Goal: Task Accomplishment & Management: Complete application form

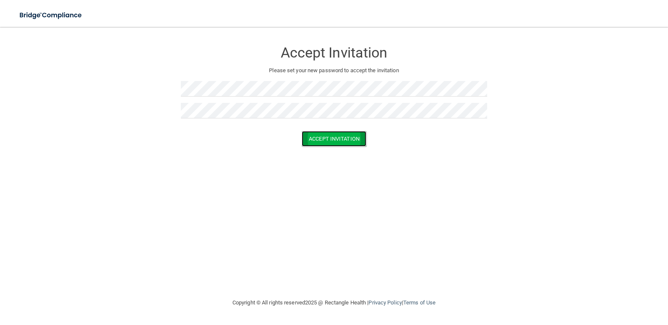
click at [334, 144] on button "Accept Invitation" at bounding box center [334, 139] width 65 height 16
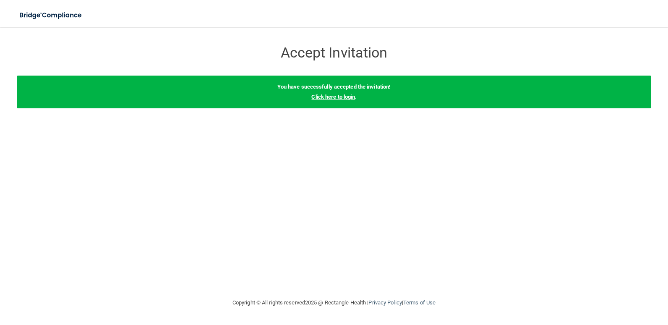
click at [343, 96] on link "Click here to login" at bounding box center [333, 97] width 44 height 6
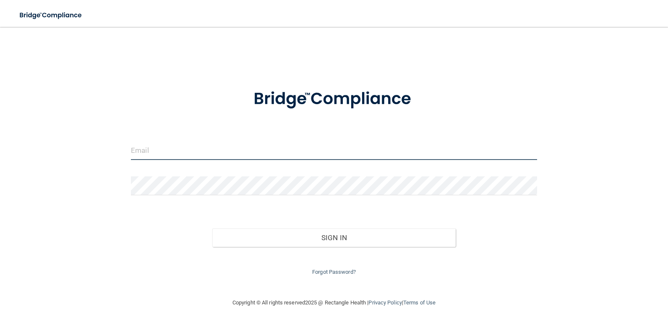
click at [175, 154] on input "email" at bounding box center [334, 150] width 406 height 19
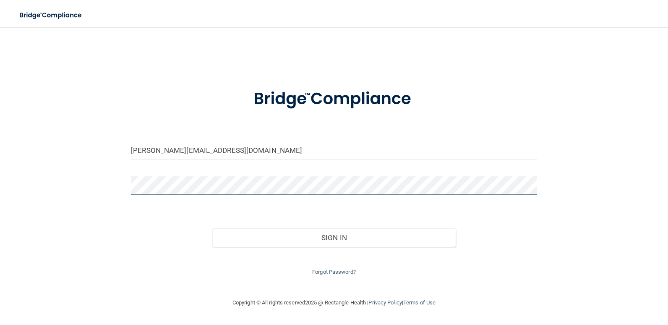
click at [212, 228] on button "Sign In" at bounding box center [334, 237] width 244 height 18
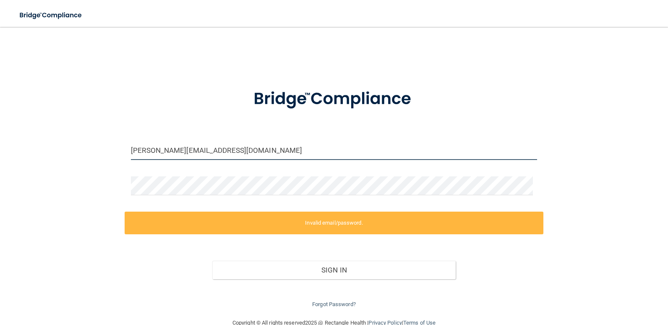
click at [253, 153] on input "[PERSON_NAME][EMAIL_ADDRESS][DOMAIN_NAME]" at bounding box center [334, 150] width 406 height 19
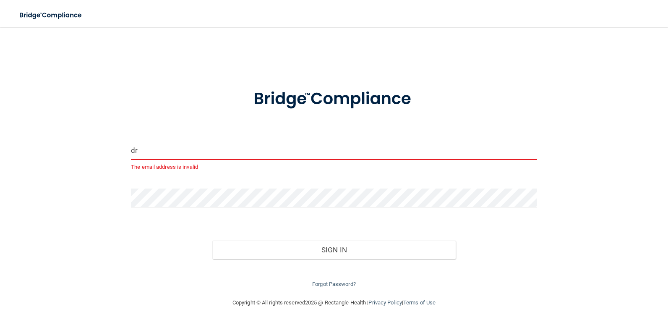
type input "d"
click at [212, 241] on button "Sign In" at bounding box center [334, 250] width 244 height 18
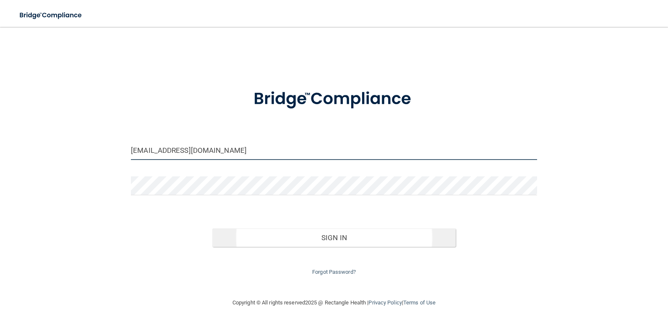
type input "[EMAIL_ADDRESS][DOMAIN_NAME]"
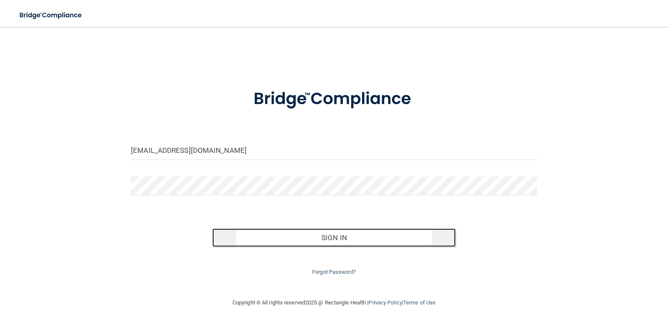
click at [316, 243] on button "Sign In" at bounding box center [334, 237] width 244 height 18
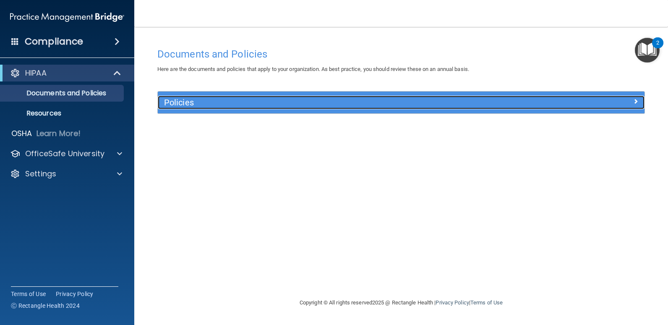
click at [638, 101] on span at bounding box center [635, 101] width 5 height 10
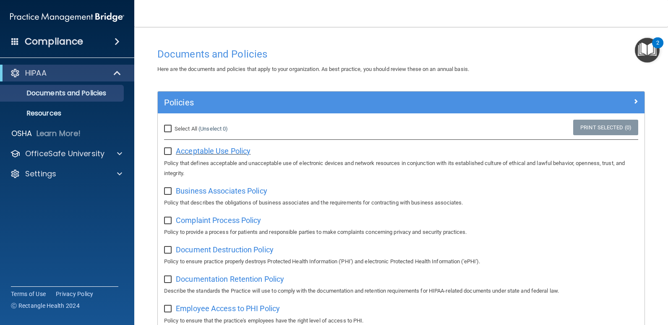
click at [209, 151] on span "Acceptable Use Policy" at bounding box center [213, 151] width 75 height 9
click at [171, 149] on input "checkbox" at bounding box center [169, 151] width 10 height 7
checkbox input "true"
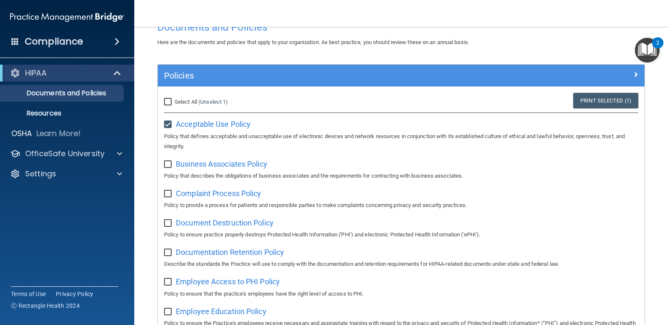
scroll to position [42, 0]
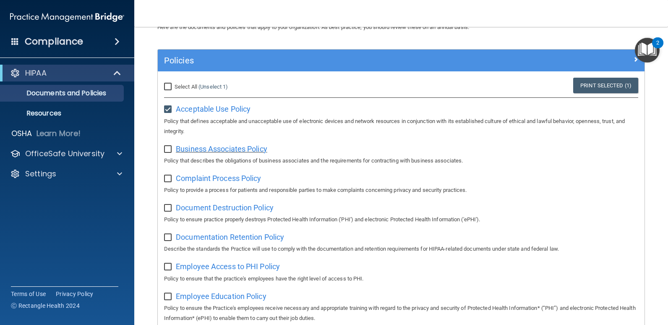
click at [232, 150] on span "Business Associates Policy" at bounding box center [222, 148] width 92 height 9
drag, startPoint x: 167, startPoint y: 149, endPoint x: 180, endPoint y: 168, distance: 22.4
click at [167, 149] on input "checkbox" at bounding box center [169, 149] width 10 height 7
checkbox input "true"
click at [207, 180] on span "Complaint Process Policy" at bounding box center [218, 178] width 85 height 9
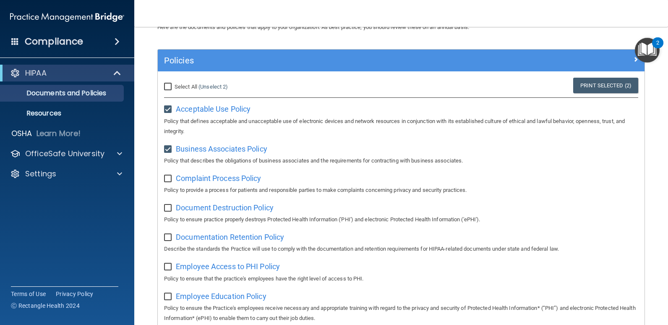
click at [170, 180] on input "checkbox" at bounding box center [169, 178] width 10 height 7
checkbox input "true"
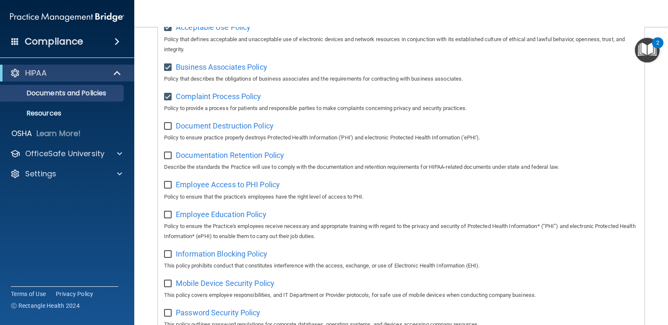
scroll to position [126, 0]
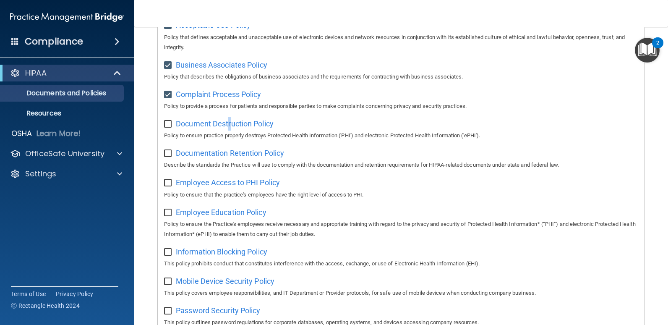
click at [230, 127] on span "Document Destruction Policy" at bounding box center [225, 123] width 98 height 9
click at [169, 125] on input "checkbox" at bounding box center [169, 124] width 10 height 7
checkbox input "true"
click at [214, 156] on span "Documentation Retention Policy" at bounding box center [230, 153] width 108 height 9
click at [170, 160] on div "Documentation Retention Policy Describe the standards the Practice will use to …" at bounding box center [401, 158] width 474 height 24
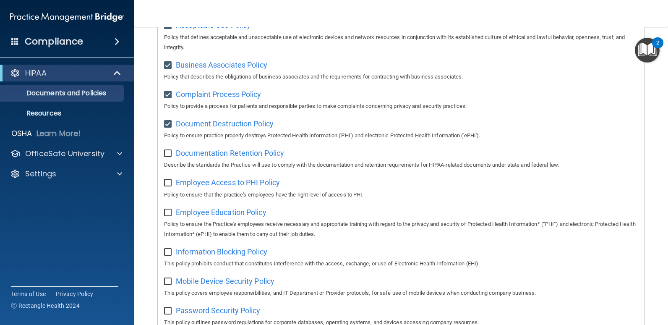
click at [169, 155] on input "checkbox" at bounding box center [169, 153] width 10 height 7
checkbox input "true"
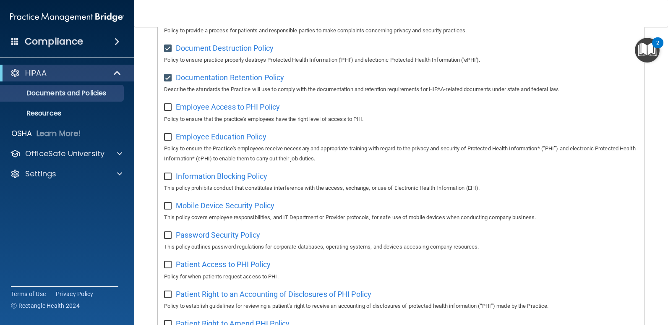
scroll to position [243, 0]
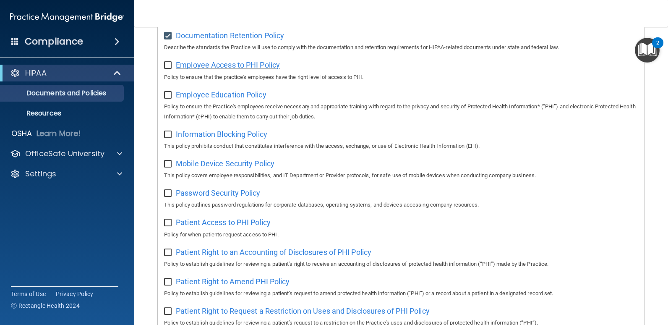
click at [233, 69] on span "Employee Access to PHI Policy" at bounding box center [228, 64] width 104 height 9
click at [170, 68] on input "checkbox" at bounding box center [169, 65] width 10 height 7
checkbox input "true"
click at [187, 98] on span "Employee Education Policy" at bounding box center [221, 94] width 91 height 9
click at [168, 98] on input "checkbox" at bounding box center [169, 95] width 10 height 7
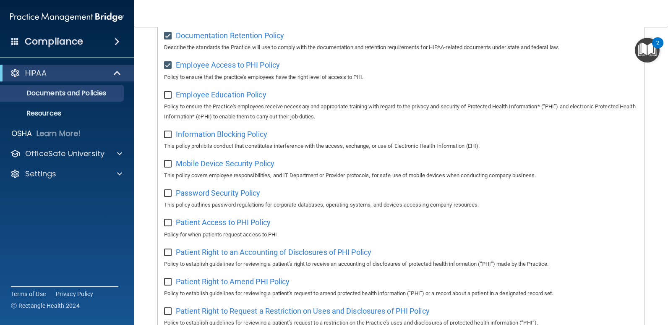
checkbox input "true"
click at [212, 135] on span "Information Blocking Policy" at bounding box center [222, 134] width 92 height 9
click at [169, 136] on input "checkbox" at bounding box center [169, 134] width 10 height 7
checkbox input "true"
click at [189, 167] on span "Mobile Device Security Policy" at bounding box center [225, 163] width 99 height 9
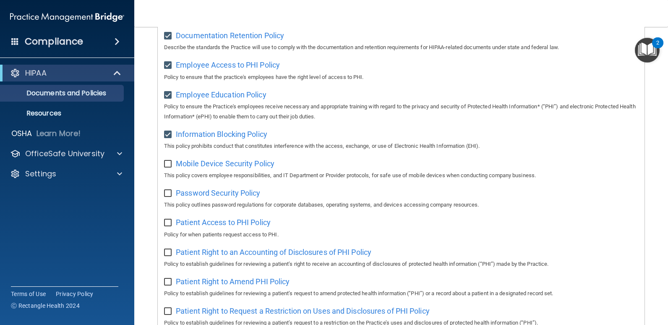
click at [169, 167] on input "checkbox" at bounding box center [169, 164] width 10 height 7
checkbox input "true"
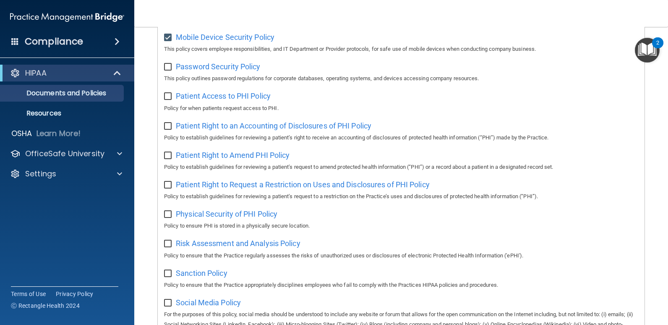
scroll to position [369, 0]
click at [205, 68] on span "Password Security Policy" at bounding box center [218, 67] width 84 height 9
click at [169, 71] on input "checkbox" at bounding box center [169, 67] width 10 height 7
checkbox input "true"
click at [200, 99] on span "Patient Access to PHI Policy" at bounding box center [223, 96] width 95 height 9
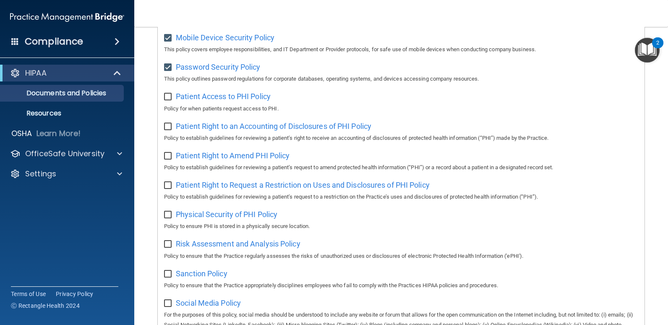
click at [169, 100] on input "checkbox" at bounding box center [169, 97] width 10 height 7
checkbox input "true"
click at [219, 131] on span "Patient Right to an Accounting of Disclosures of PHI Policy" at bounding box center [274, 126] width 196 height 9
click at [168, 130] on input "checkbox" at bounding box center [169, 126] width 10 height 7
checkbox input "true"
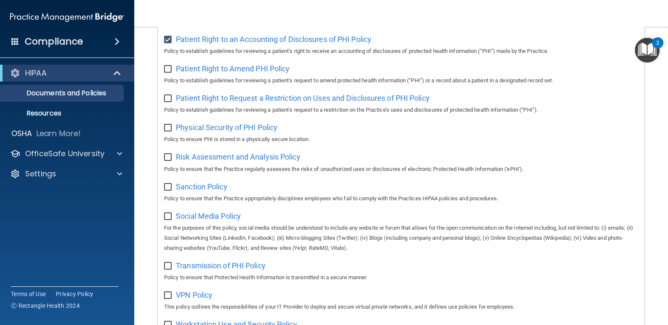
scroll to position [453, 0]
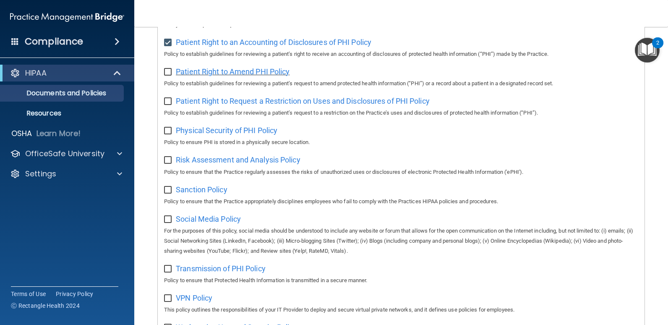
click at [218, 76] on span "Patient Right to Amend PHI Policy" at bounding box center [233, 71] width 114 height 9
click at [171, 76] on input "checkbox" at bounding box center [169, 72] width 10 height 7
checkbox input "true"
click at [188, 105] on span "Patient Right to Request a Restriction on Uses and Disclosures of PHI Policy" at bounding box center [303, 101] width 254 height 9
click at [172, 105] on input "checkbox" at bounding box center [169, 101] width 10 height 7
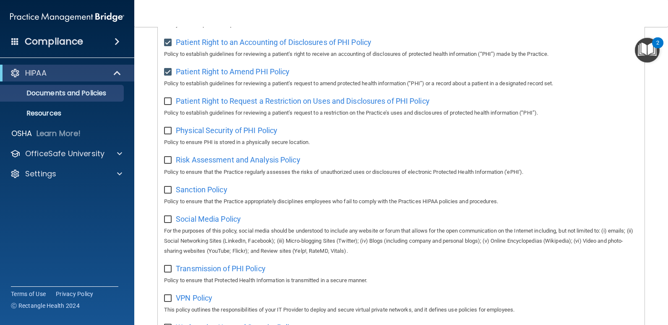
checkbox input "true"
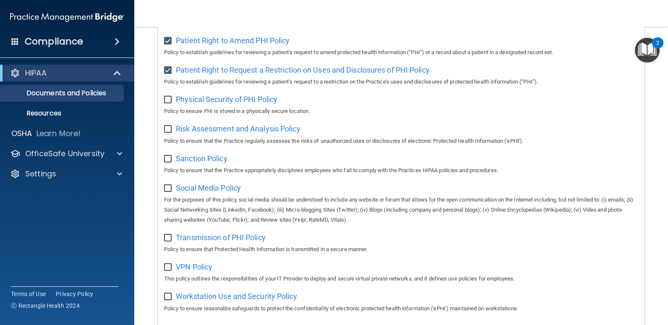
scroll to position [537, 0]
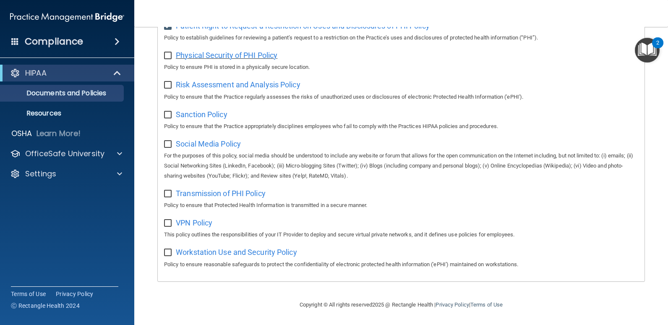
click at [235, 53] on span "Physical Security of PHI Policy" at bounding box center [227, 55] width 102 height 9
click at [167, 52] on input "checkbox" at bounding box center [169, 55] width 10 height 7
checkbox input "true"
click at [201, 84] on span "Risk Assessment and Analysis Policy" at bounding box center [238, 84] width 125 height 9
click at [168, 82] on input "checkbox" at bounding box center [169, 85] width 10 height 7
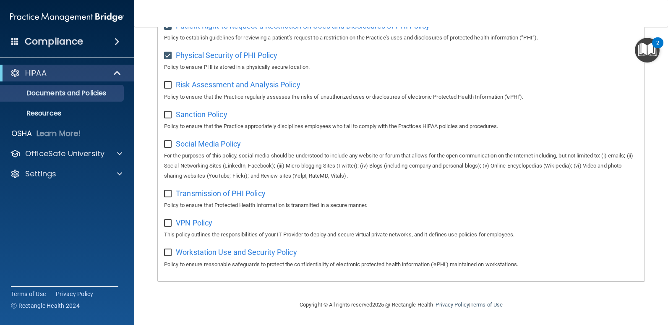
checkbox input "true"
click at [204, 113] on span "Sanction Policy" at bounding box center [202, 114] width 52 height 9
click at [166, 114] on input "checkbox" at bounding box center [169, 115] width 10 height 7
checkbox input "true"
click at [205, 146] on span "Social Media Policy" at bounding box center [208, 143] width 65 height 9
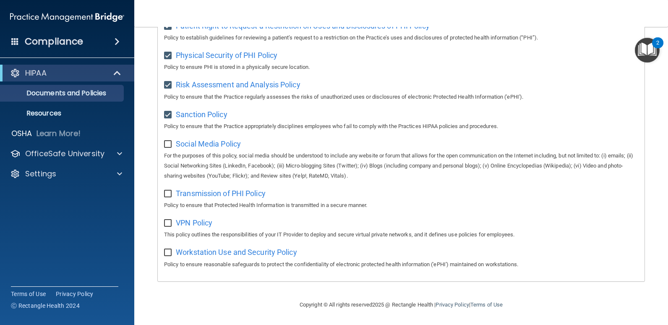
click at [167, 141] on input "checkbox" at bounding box center [169, 144] width 10 height 7
checkbox input "true"
click at [211, 195] on span "Transmission of PHI Policy" at bounding box center [221, 193] width 90 height 9
click at [171, 191] on input "checkbox" at bounding box center [169, 194] width 10 height 7
checkbox input "true"
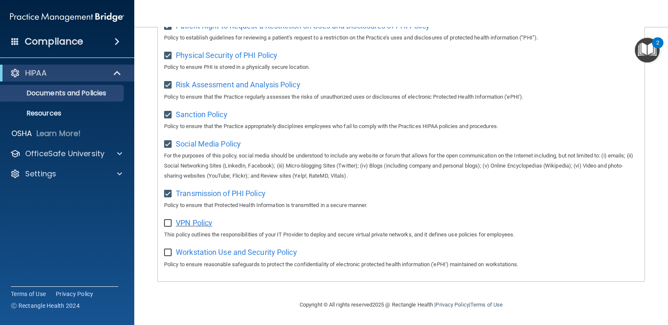
click at [191, 224] on span "VPN Policy" at bounding box center [194, 222] width 37 height 9
click at [169, 222] on input "checkbox" at bounding box center [169, 223] width 10 height 7
checkbox input "true"
click at [207, 254] on span "Workstation Use and Security Policy" at bounding box center [236, 252] width 121 height 9
click at [169, 253] on input "checkbox" at bounding box center [169, 252] width 10 height 7
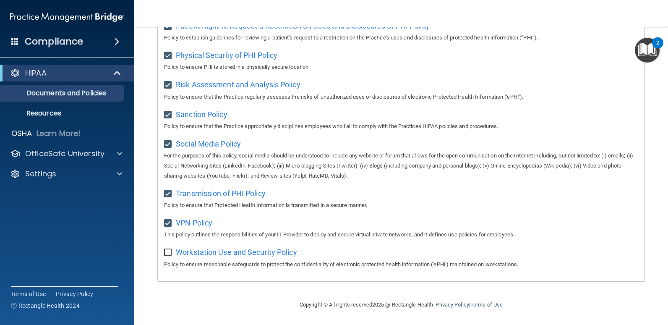
checkbox input "true"
click at [60, 115] on p "Resources" at bounding box center [62, 113] width 115 height 8
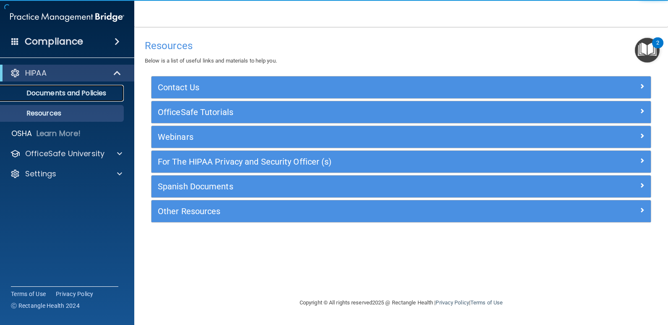
click at [54, 92] on p "Documents and Policies" at bounding box center [62, 93] width 115 height 8
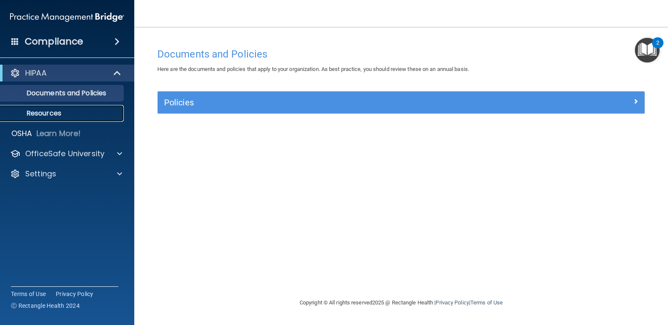
click at [52, 116] on p "Resources" at bounding box center [62, 113] width 115 height 8
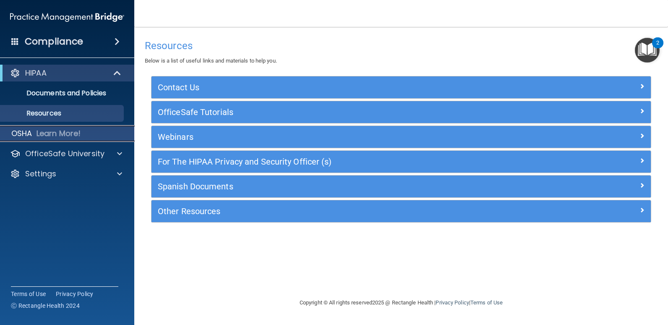
click at [51, 135] on p "Learn More!" at bounding box center [59, 133] width 44 height 10
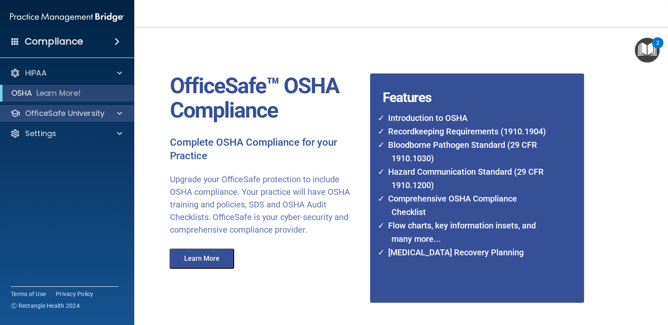
click at [130, 111] on div "OfficeSafe University" at bounding box center [67, 113] width 135 height 17
click at [119, 110] on span at bounding box center [119, 113] width 5 height 10
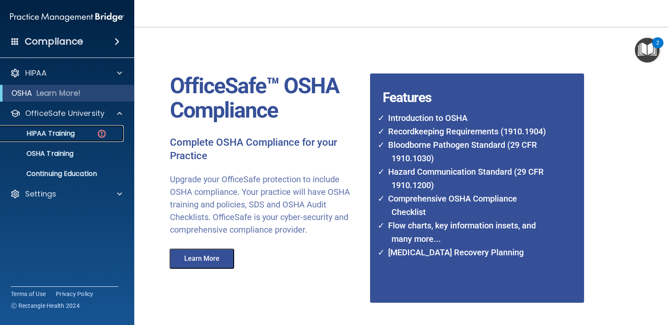
click at [48, 130] on p "HIPAA Training" at bounding box center [39, 133] width 69 height 8
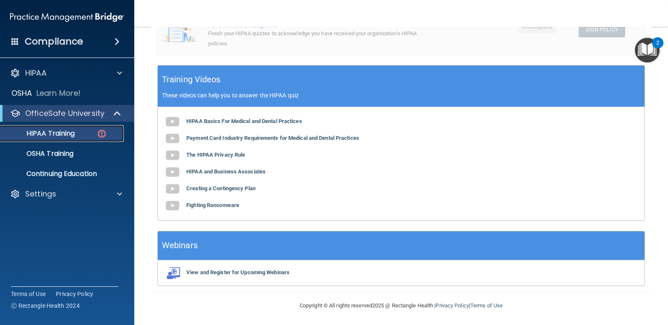
scroll to position [270, 0]
